Goal: Check status: Check status

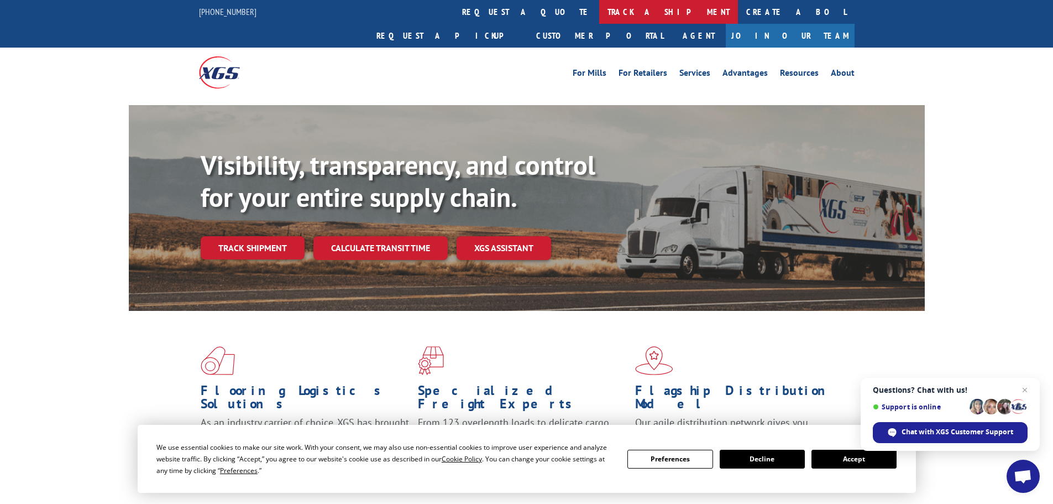
click at [599, 12] on link "track a shipment" at bounding box center [668, 12] width 139 height 24
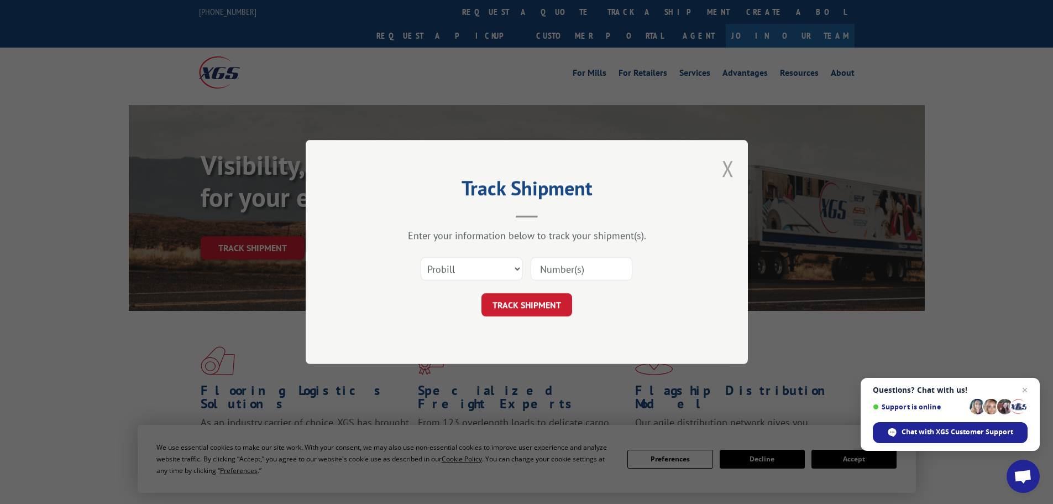
click at [725, 170] on button "Close modal" at bounding box center [728, 168] width 12 height 29
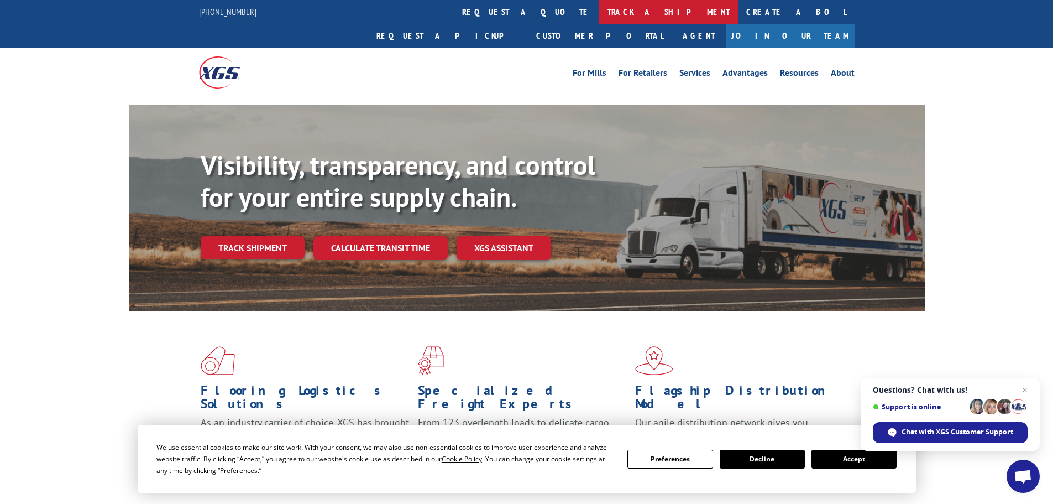
click at [599, 15] on link "track a shipment" at bounding box center [668, 12] width 139 height 24
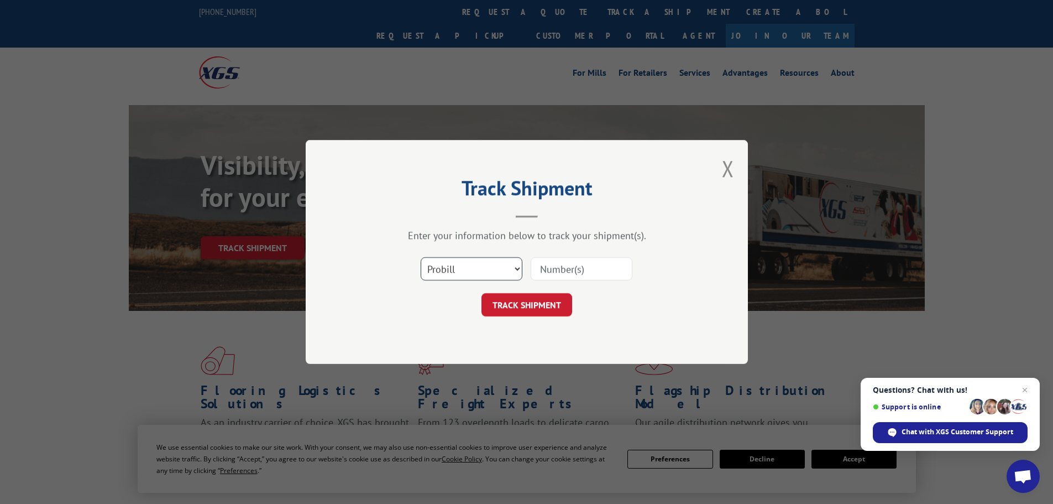
click at [516, 269] on select "Select category... Probill BOL PO" at bounding box center [472, 268] width 102 height 23
select select "po"
click at [421, 257] on select "Select category... Probill BOL PO" at bounding box center [472, 268] width 102 height 23
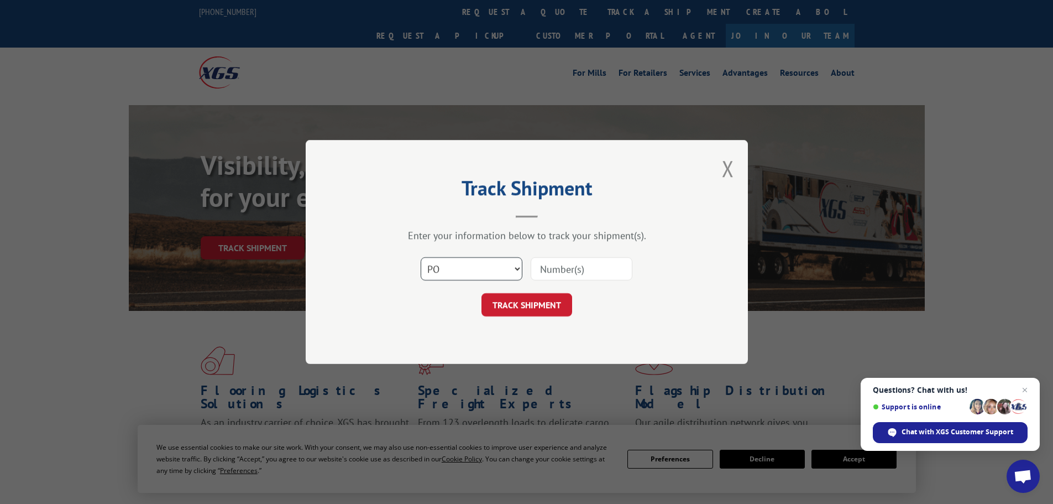
click at [458, 266] on select "Select category... Probill BOL PO" at bounding box center [472, 268] width 102 height 23
click at [421, 257] on select "Select category... Probill BOL PO" at bounding box center [472, 268] width 102 height 23
click at [604, 267] on input at bounding box center [582, 268] width 102 height 23
type input "05525527"
click at [536, 307] on button "TRACK SHIPMENT" at bounding box center [527, 304] width 91 height 23
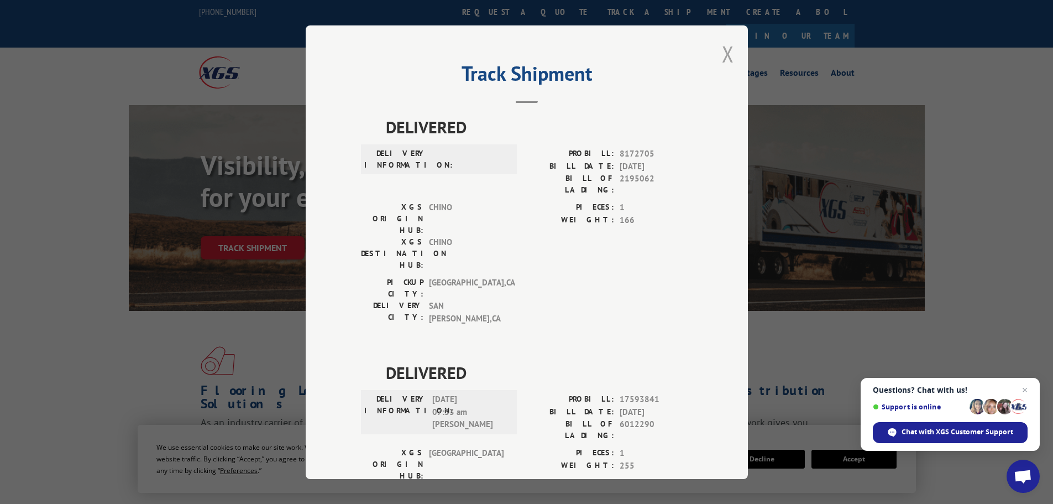
click at [723, 54] on button "Close modal" at bounding box center [728, 53] width 12 height 29
